Goal: Find specific page/section: Find specific page/section

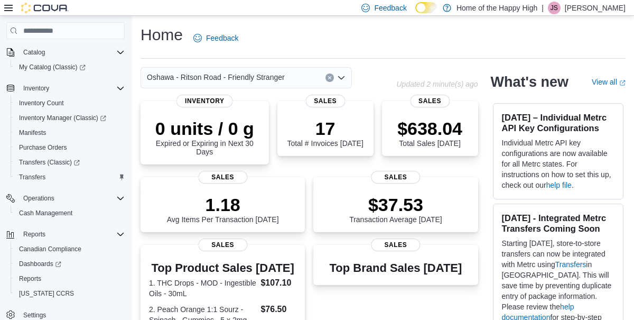
scroll to position [80, 0]
click at [36, 283] on span "Reports" at bounding box center [30, 278] width 22 height 8
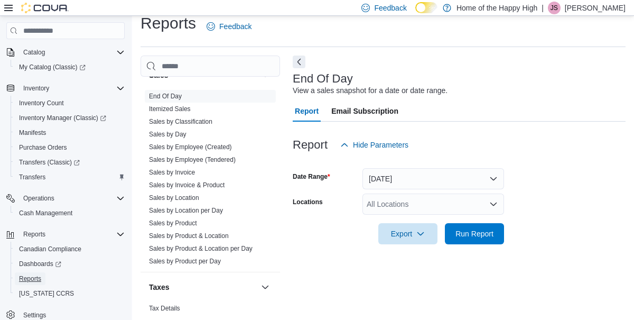
scroll to position [676, 0]
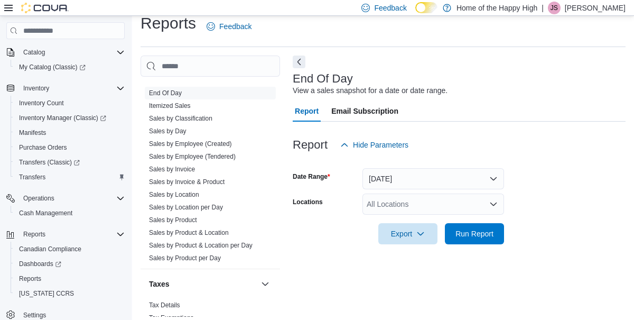
click at [219, 160] on link "Sales by Employee (Tendered)" at bounding box center [192, 156] width 87 height 7
